Goal: Task Accomplishment & Management: Manage account settings

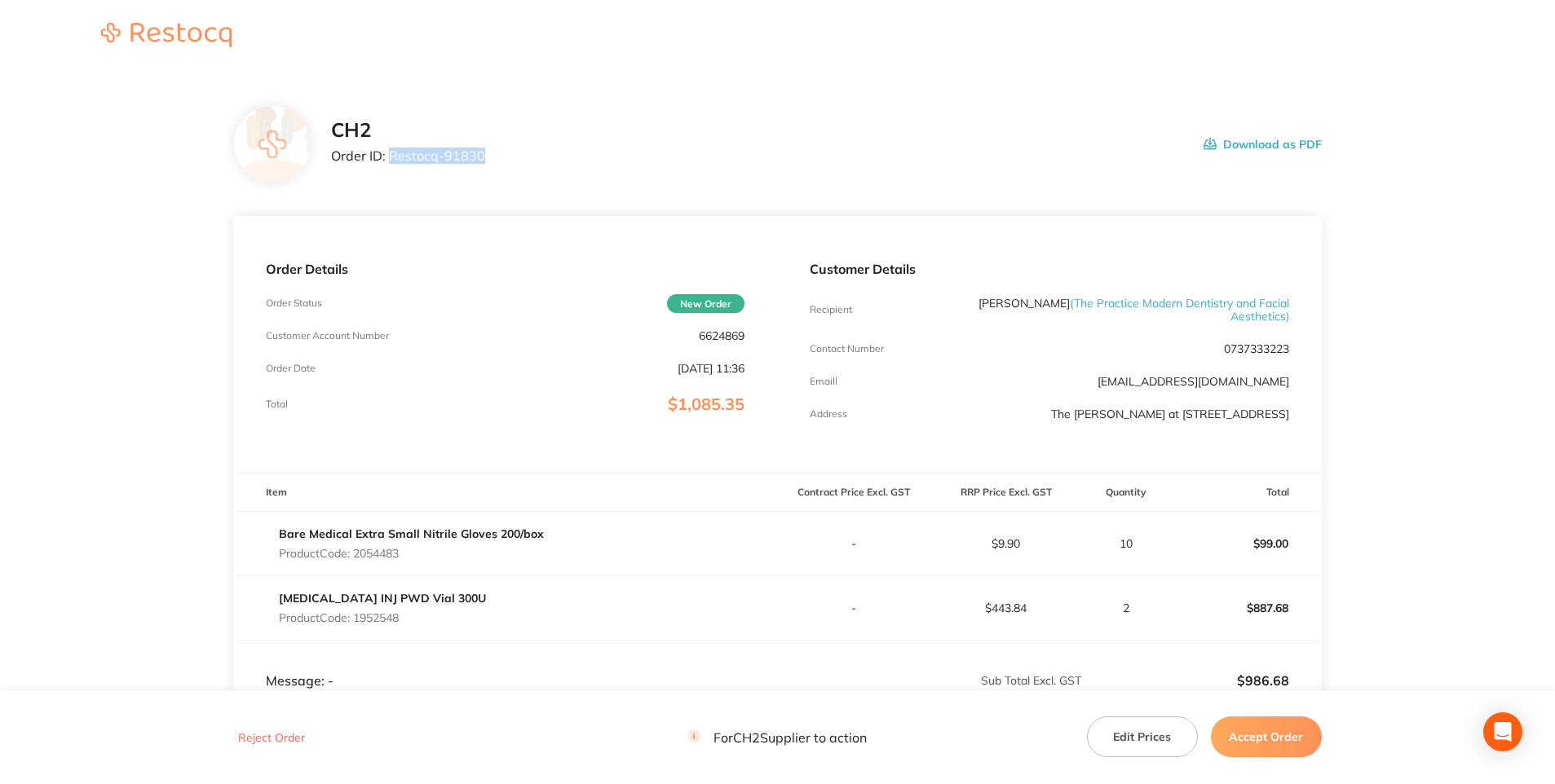
drag, startPoint x: 388, startPoint y: 156, endPoint x: 482, endPoint y: 158, distance: 94.0
click at [482, 158] on div "CH2 Order ID: Restocq- 91830 Download as PDF" at bounding box center [826, 144] width 991 height 51
copy p "Restocq- 91830"
click at [442, 372] on div "Order Date [DATE] 11:36" at bounding box center [505, 368] width 479 height 13
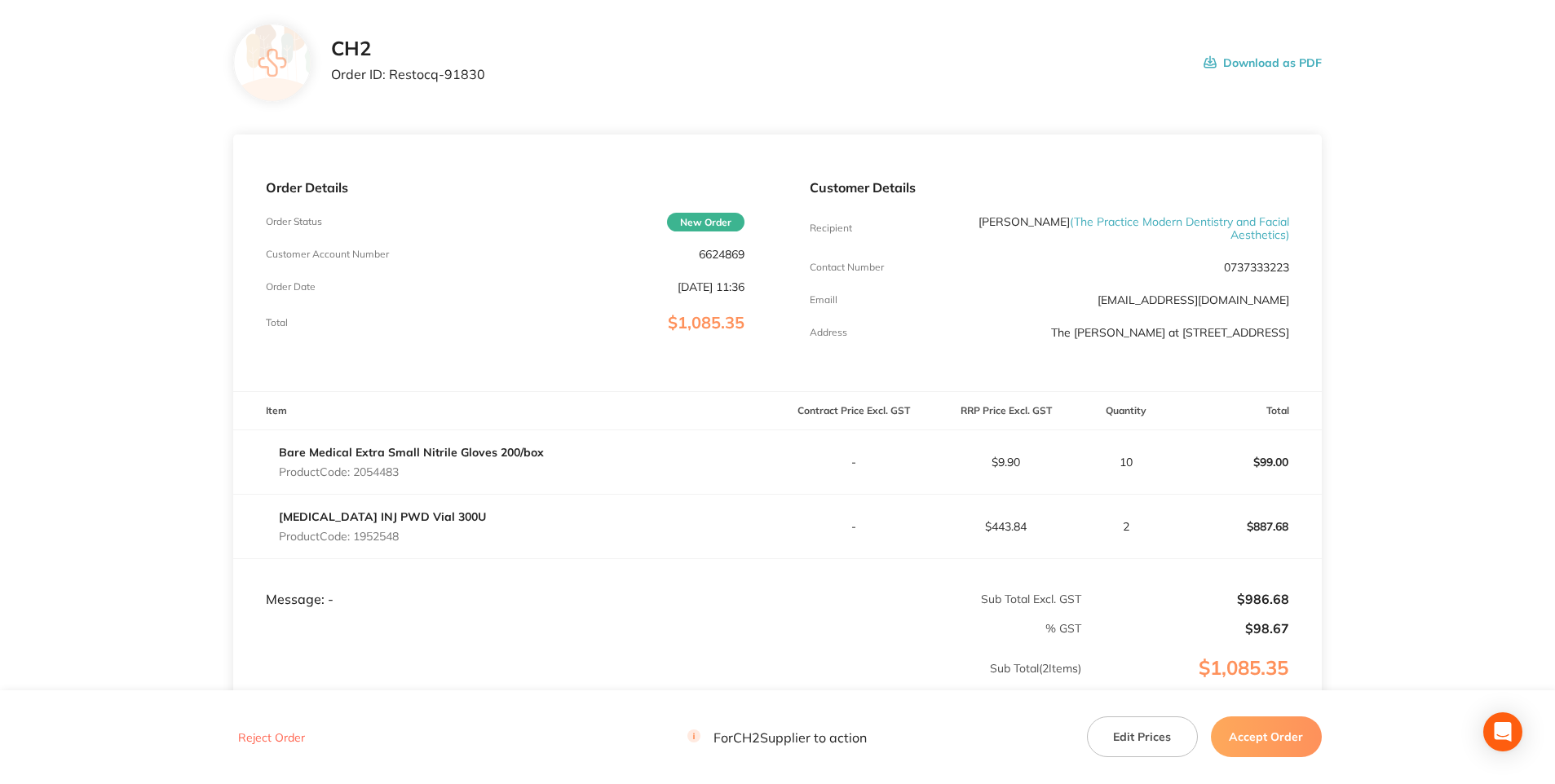
click at [510, 609] on td "Message: -" at bounding box center [504, 584] width 544 height 49
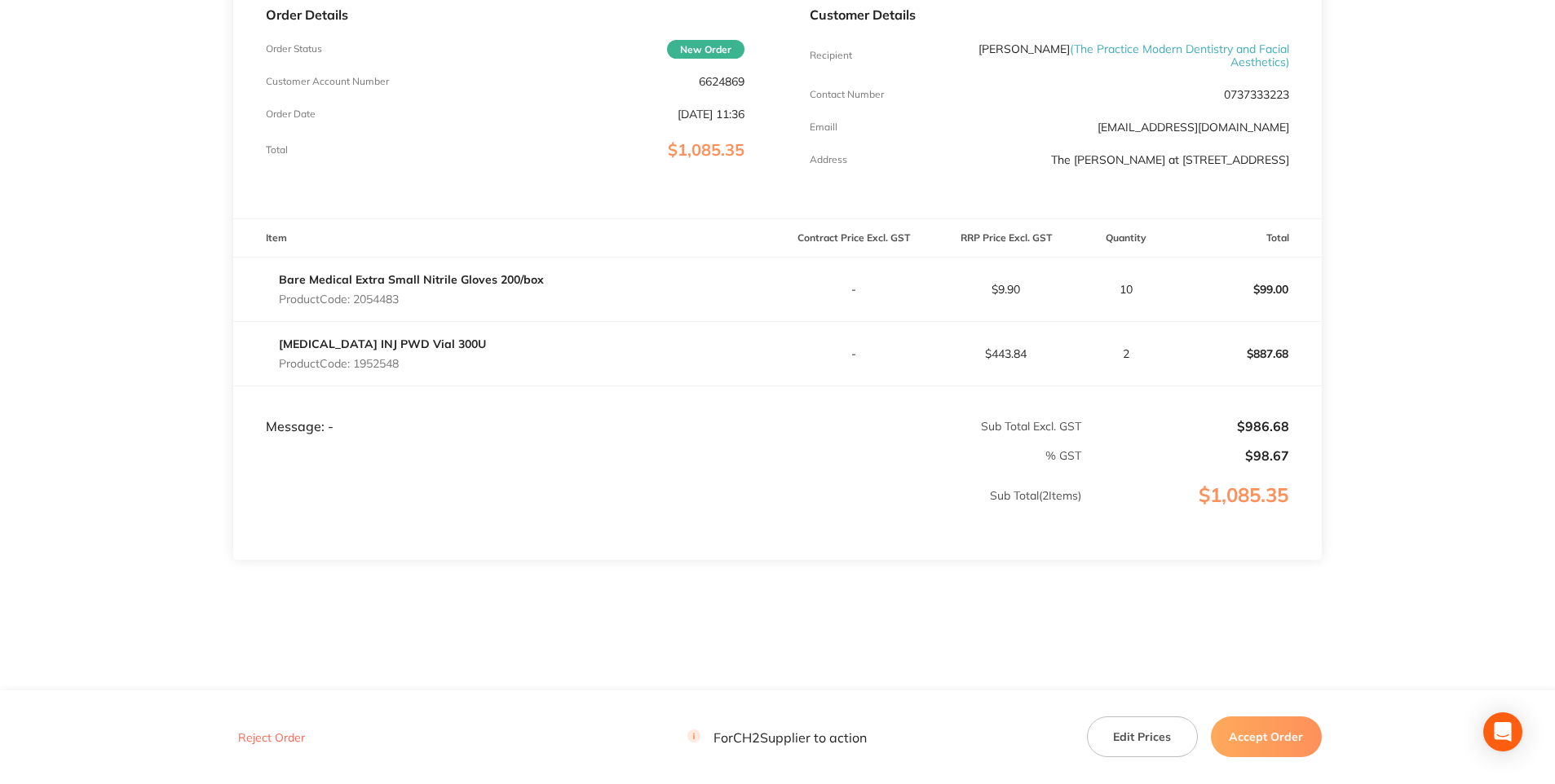
scroll to position [268, 0]
click at [1261, 736] on button "Accept Order" at bounding box center [1267, 737] width 111 height 41
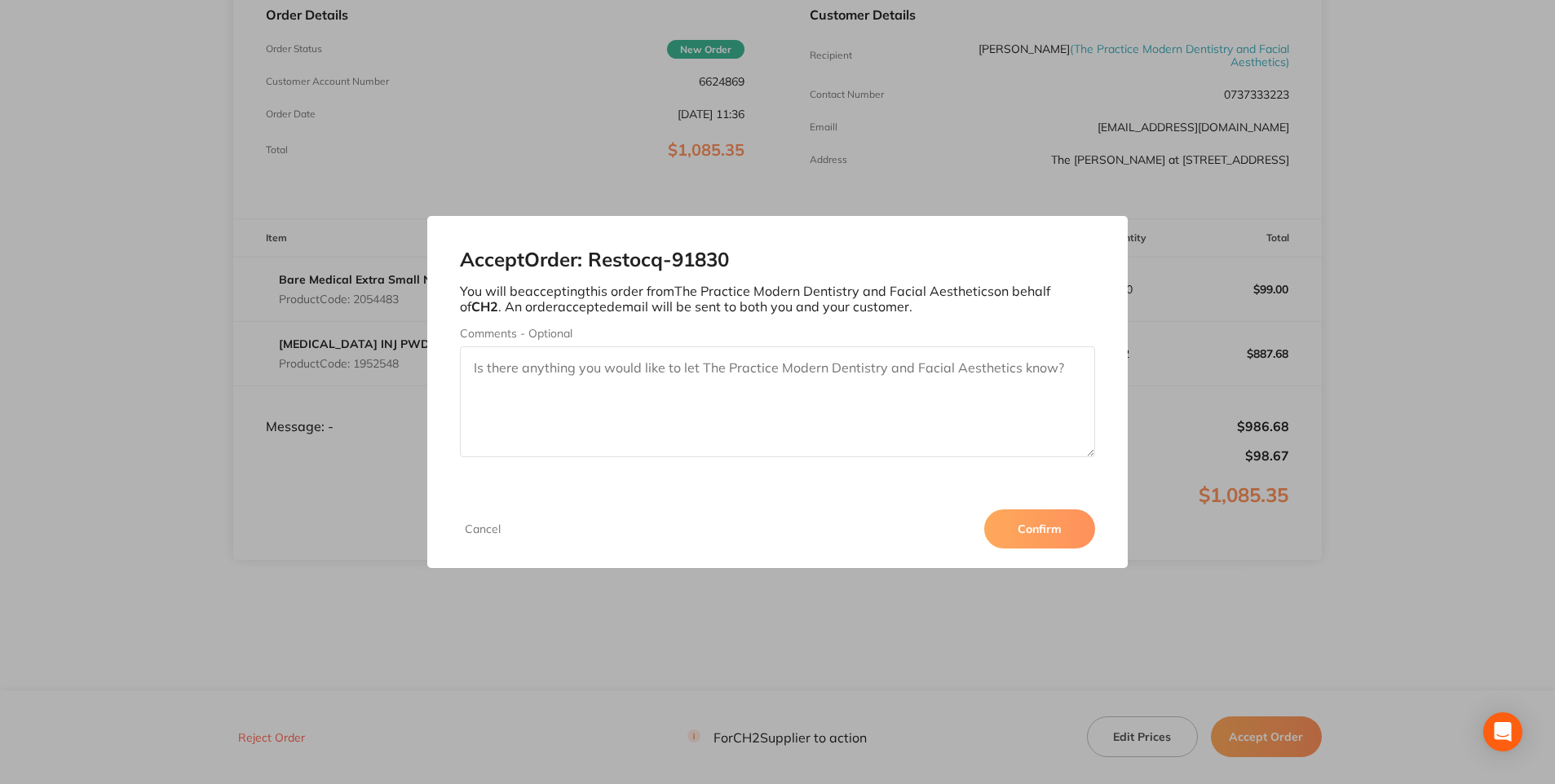
click at [1055, 522] on button "Confirm" at bounding box center [1039, 529] width 111 height 39
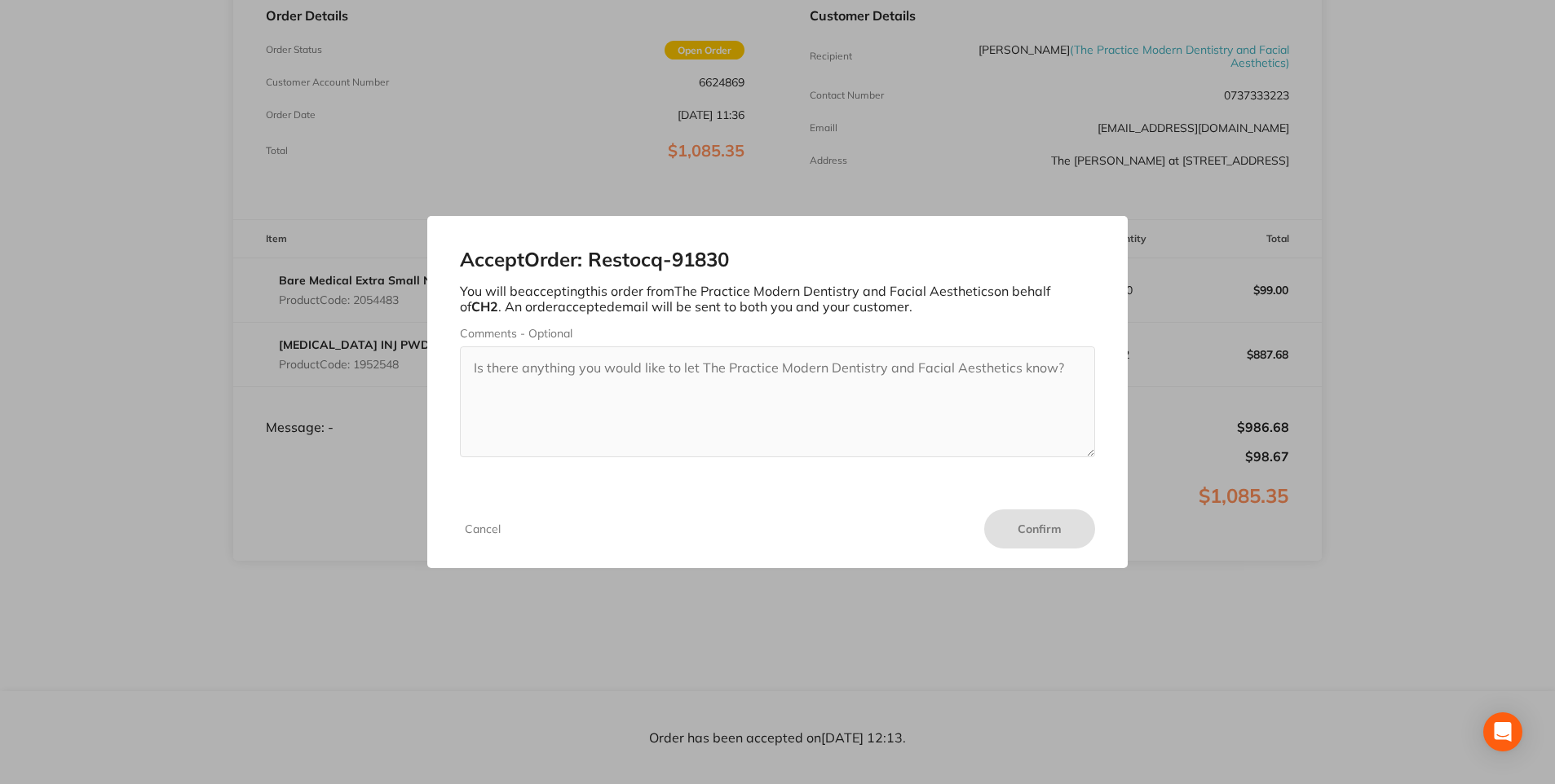
scroll to position [267, 0]
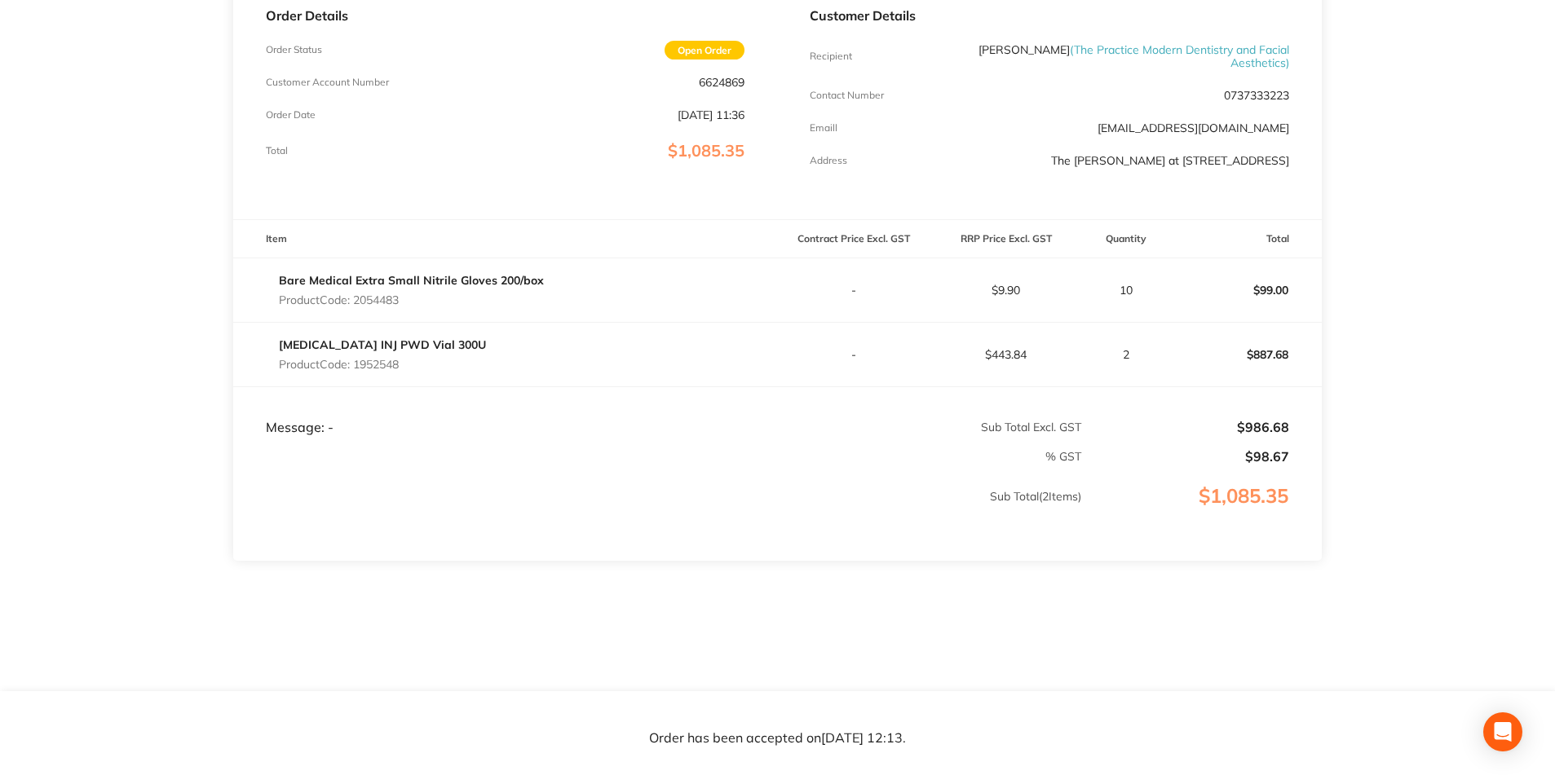
click at [416, 141] on div "Total $1,085.35" at bounding box center [505, 151] width 479 height 18
